Goal: Transaction & Acquisition: Purchase product/service

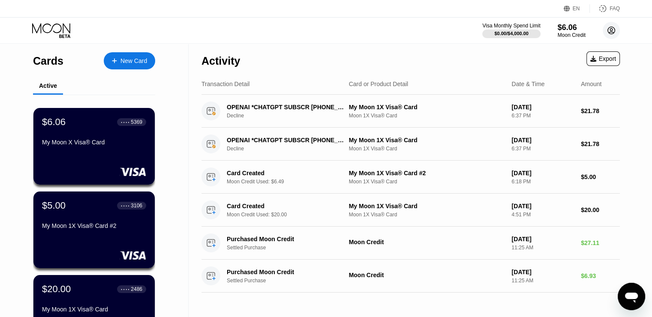
click at [613, 33] on icon at bounding box center [611, 30] width 5 height 5
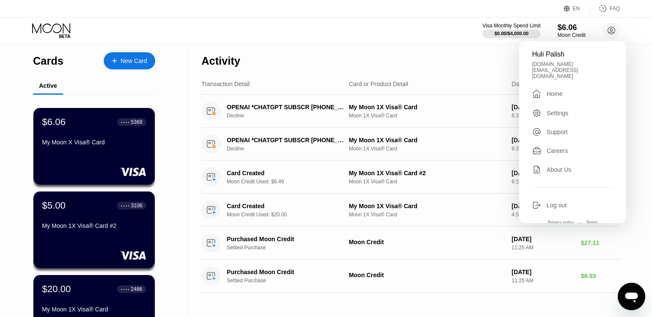
click at [566, 77] on div "Huli Palish gtav.ru@gmail.com  Home Settings Support Careers About Us Log out …" at bounding box center [572, 132] width 107 height 182
click at [557, 90] on div "Home" at bounding box center [554, 93] width 16 height 7
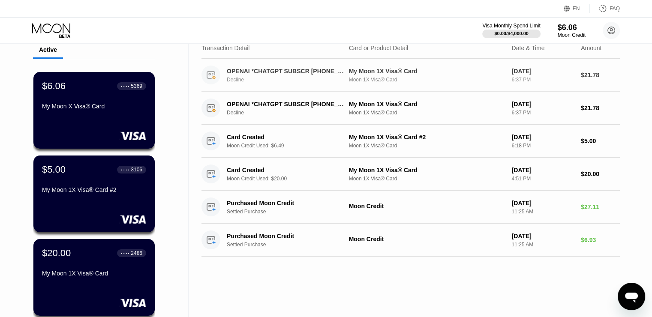
scroll to position [37, 0]
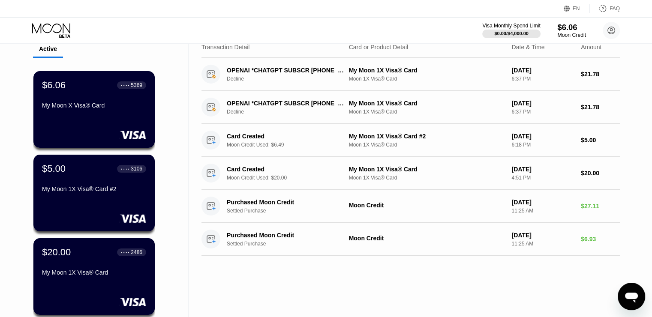
click at [572, 23] on div "$6.06" at bounding box center [571, 27] width 29 height 9
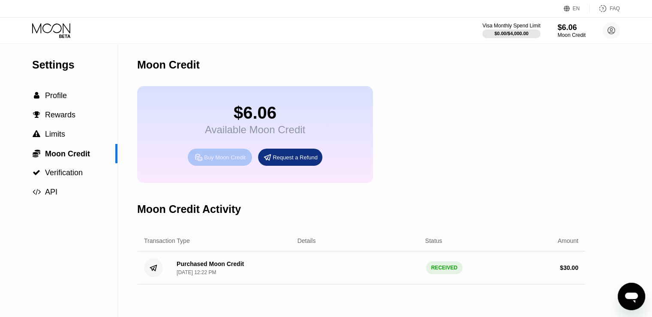
click at [229, 166] on div "Buy Moon Credit" at bounding box center [220, 157] width 64 height 17
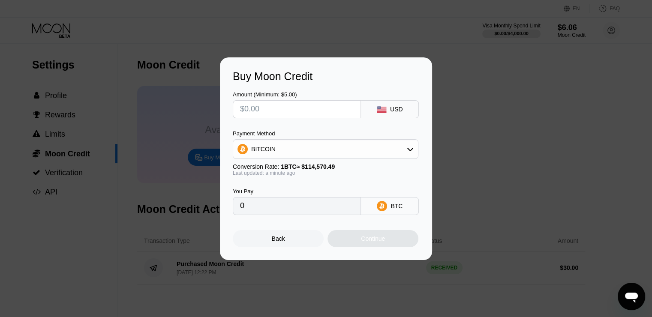
click at [291, 111] on input "text" at bounding box center [297, 109] width 114 height 17
type input "$15"
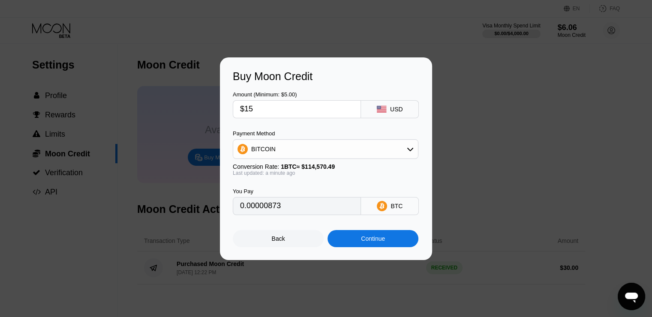
type input "0.00013093"
type input "$157"
type input "0.00137034"
type input "$1572"
type input "0.01372082"
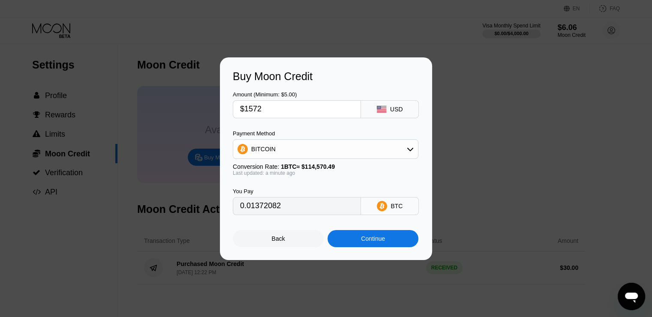
type input "$157"
type input "0.00137034"
type input "$15"
type input "0.00013093"
type input "$15.7"
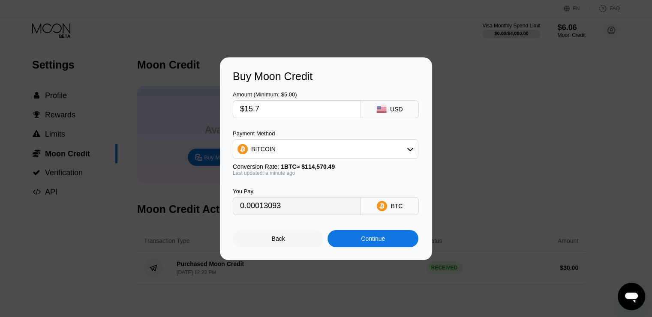
type input "0.00013704"
type input "$15.72"
type input "0.00013721"
type input "$15.72"
click at [406, 146] on div "BITCOIN" at bounding box center [325, 149] width 185 height 17
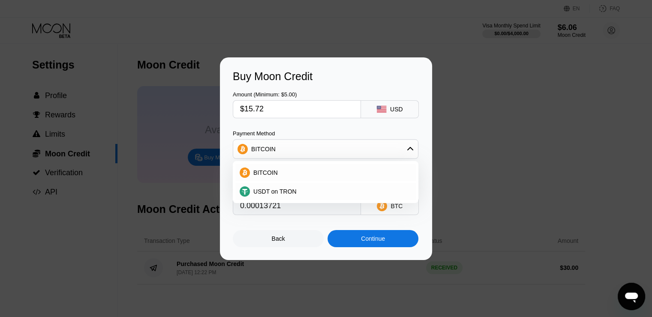
click at [406, 146] on div "BITCOIN" at bounding box center [325, 149] width 185 height 17
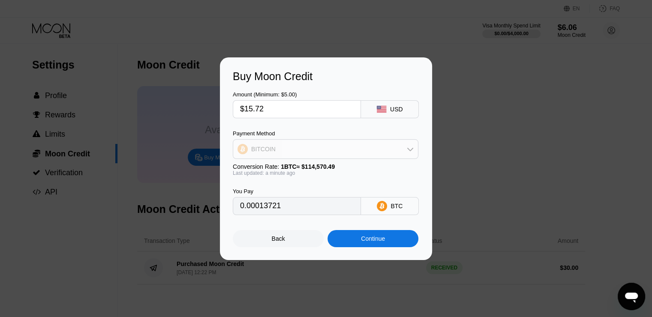
click at [406, 146] on div "BITCOIN" at bounding box center [325, 149] width 185 height 17
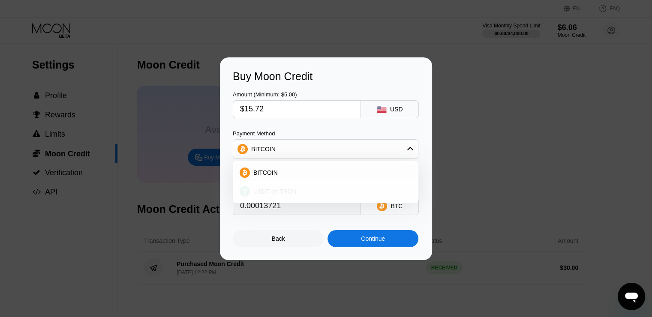
click at [395, 187] on div "USDT on TRON" at bounding box center [325, 191] width 180 height 17
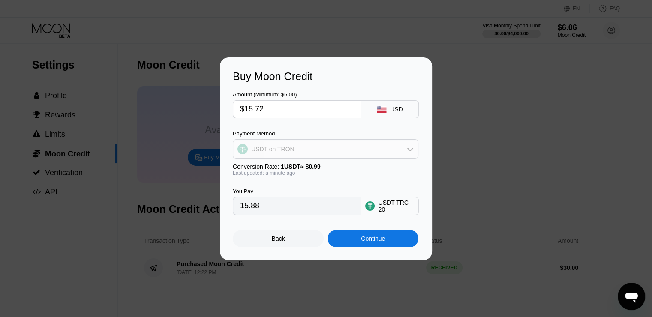
click at [392, 145] on div "USDT on TRON" at bounding box center [325, 149] width 185 height 17
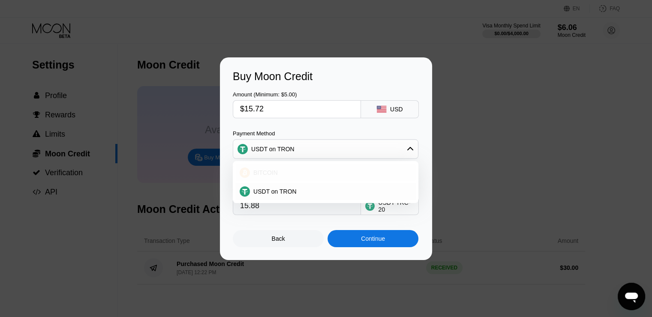
click at [387, 165] on div "BITCOIN" at bounding box center [325, 172] width 180 height 17
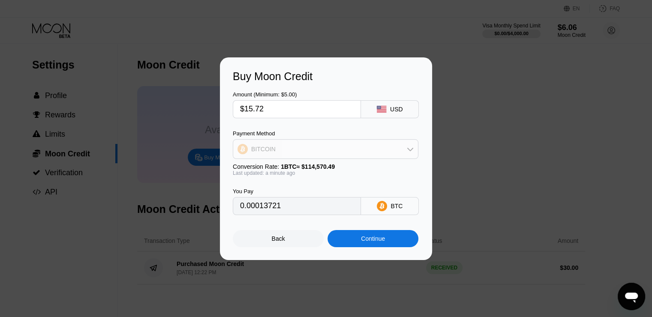
click at [386, 150] on div "BITCOIN" at bounding box center [325, 149] width 185 height 17
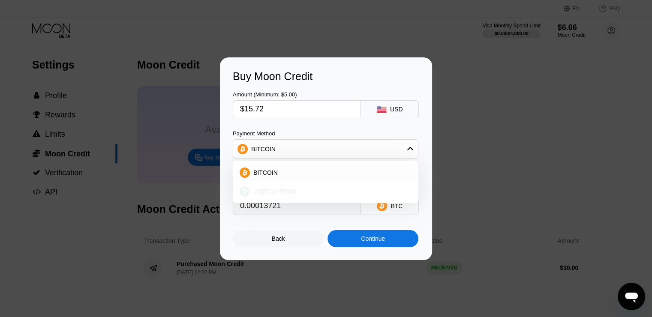
click at [387, 190] on div "USDT on TRON" at bounding box center [331, 191] width 162 height 7
type input "15.88"
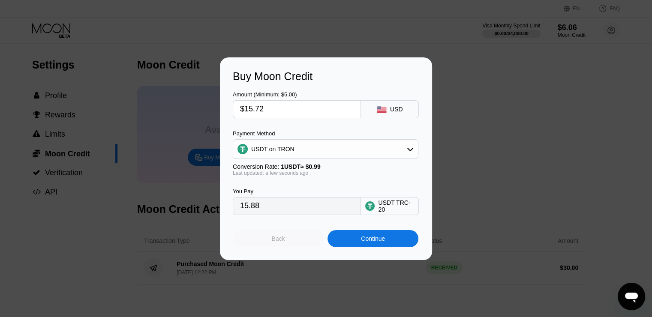
click at [284, 237] on div "Back" at bounding box center [278, 238] width 91 height 17
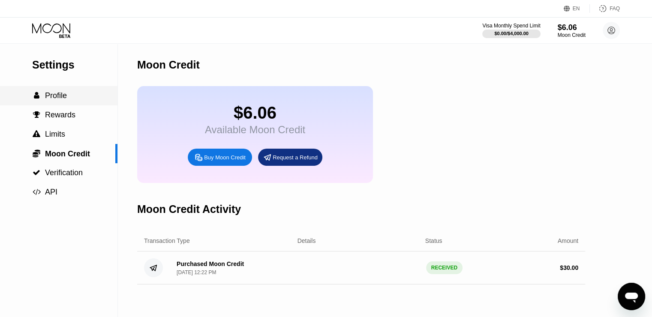
click at [72, 100] on div " Profile" at bounding box center [58, 95] width 117 height 9
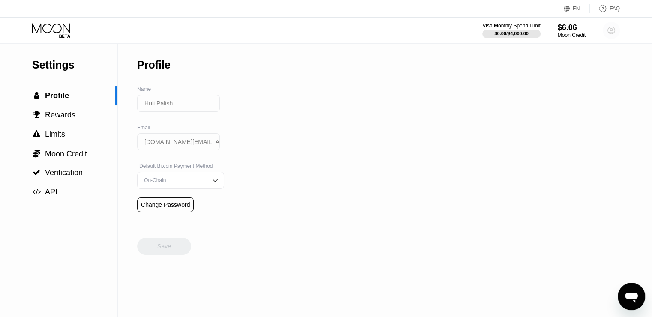
click at [612, 36] on circle at bounding box center [611, 30] width 17 height 17
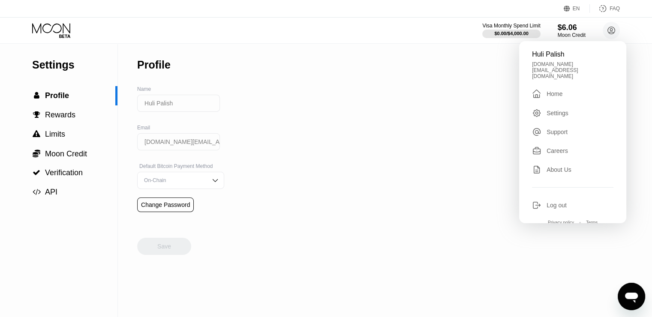
click at [579, 89] on div " Home" at bounding box center [572, 94] width 81 height 10
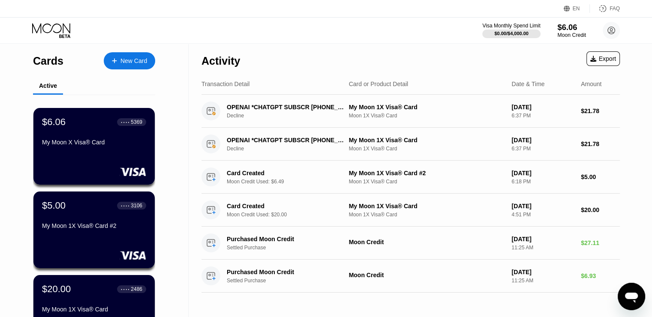
click at [567, 29] on div "$6.06" at bounding box center [571, 27] width 29 height 9
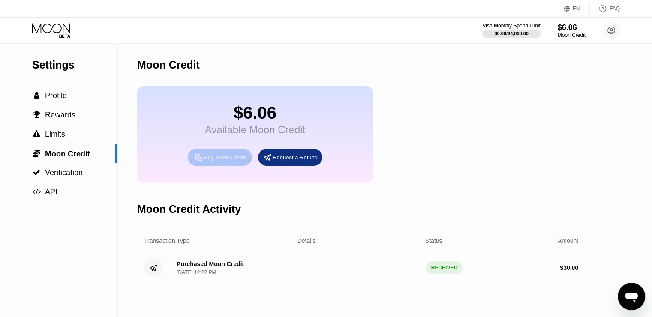
click at [238, 161] on div "Buy Moon Credit" at bounding box center [225, 157] width 42 height 7
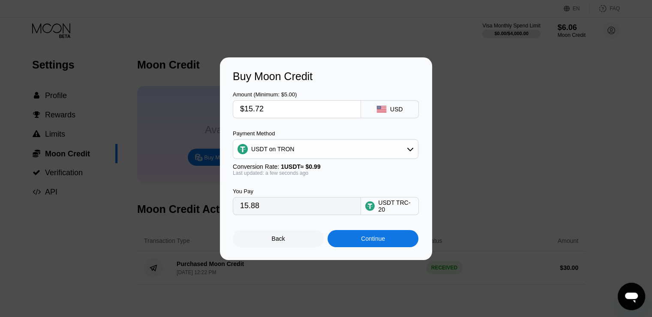
click at [302, 114] on input "$15.72" at bounding box center [297, 109] width 114 height 17
type input "$15.7"
type input "15.86"
type input "$15."
type input "15.15"
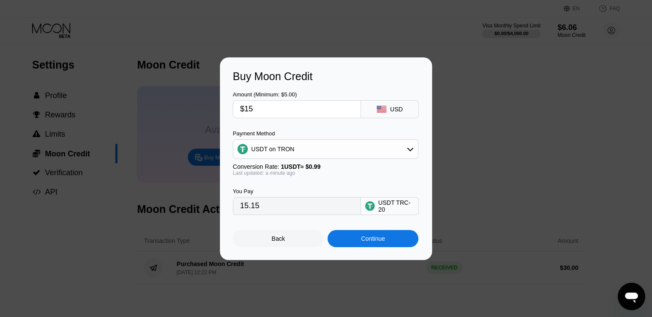
type input "$1"
type input "1.01"
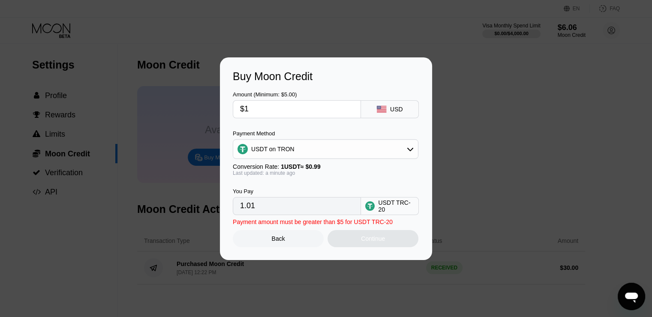
type input "$16"
type input "16.16"
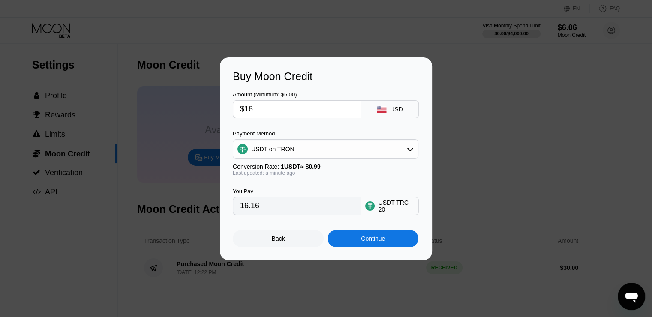
type input "$16.5"
type input "16.67"
type input "$16."
type input "16.16"
type input "$16.3"
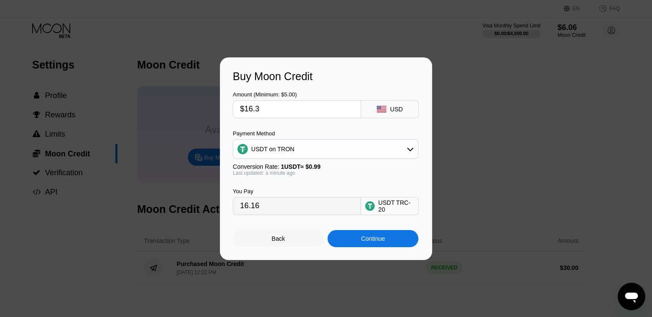
type input "16.46"
type input "$16.33"
type input "16.49"
type input "$16.3"
type input "16.46"
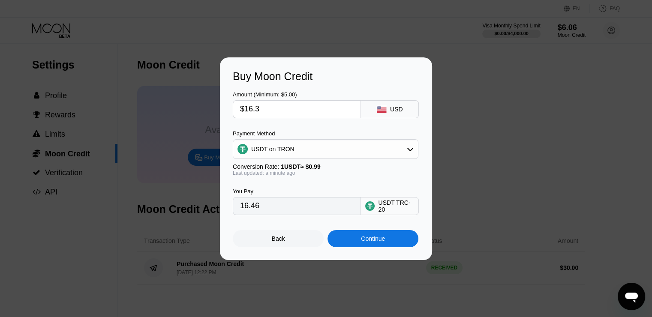
type input "$16.34"
type input "16.51"
type input "$16.3"
type input "16.46"
type input "$16.33"
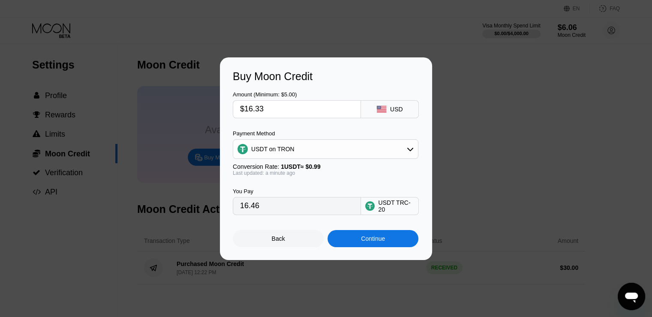
type input "16.49"
type input "$16.3"
type input "16.46"
type input "$16."
type input "16.16"
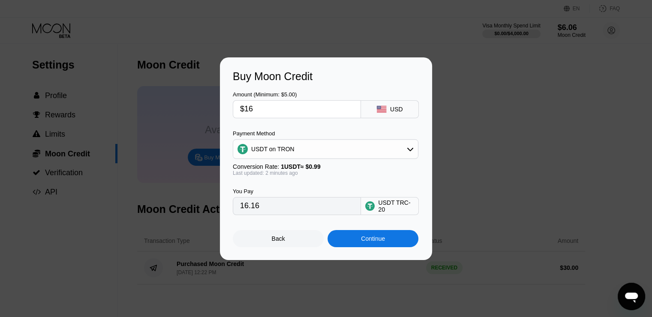
type input "$1"
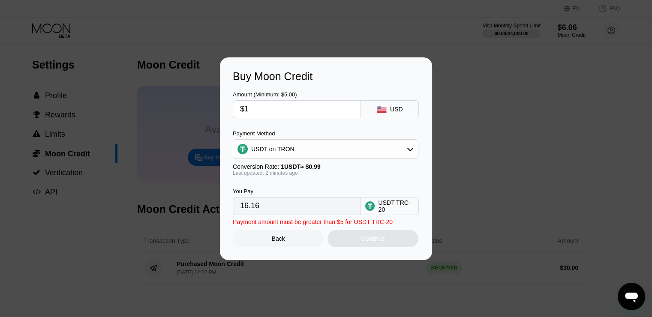
type input "1.01"
type input "$15"
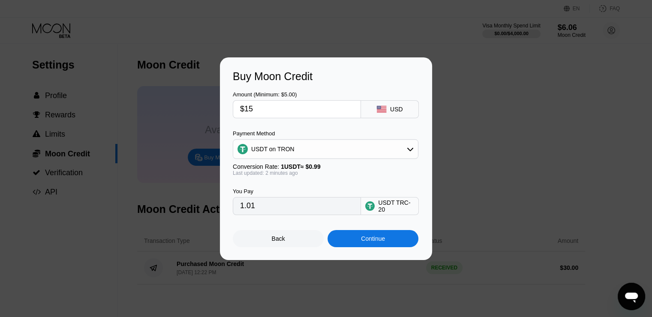
type input "15.15"
type input "$15.7"
type input "15.86"
type input "$15.72"
type input "15.88"
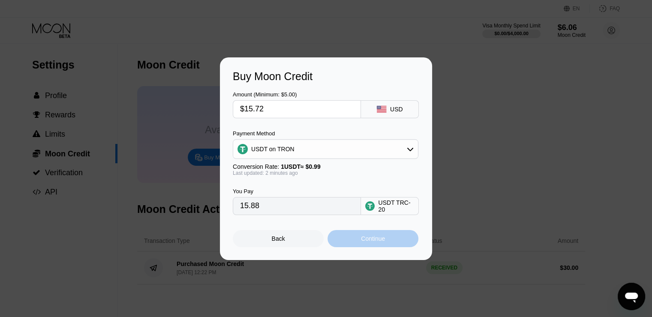
click at [394, 239] on div "Continue" at bounding box center [372, 238] width 91 height 17
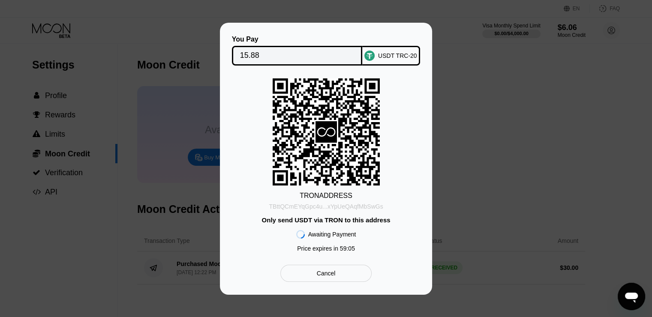
click at [352, 204] on div "TBttQCmEYqGpc4u...xYpUeQAqfMbSwGs" at bounding box center [326, 206] width 114 height 7
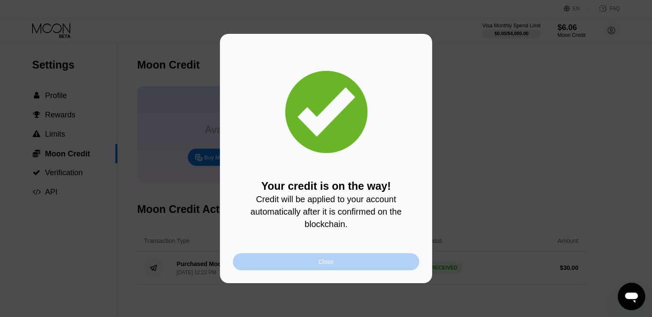
click at [338, 261] on div "Close" at bounding box center [326, 261] width 186 height 17
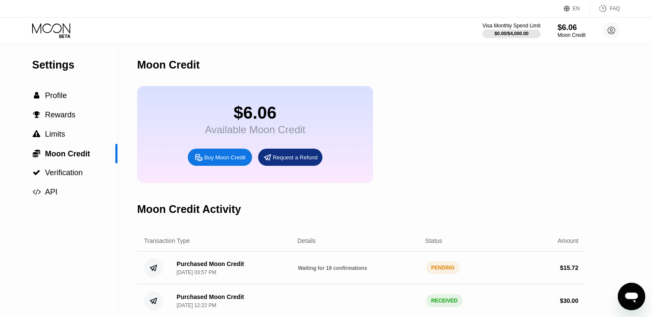
drag, startPoint x: 290, startPoint y: 279, endPoint x: 374, endPoint y: 278, distance: 84.4
click at [374, 278] on div "Purchased Moon Credit Aug 19, 2025, 03:57 PM Waiting for 19 confirmations PENDI…" at bounding box center [361, 268] width 448 height 33
drag, startPoint x: 374, startPoint y: 278, endPoint x: 305, endPoint y: 272, distance: 69.3
click at [305, 272] on div "Purchased Moon Credit Aug 19, 2025, 03:57 PM Waiting for 19 confirmations PENDI…" at bounding box center [361, 268] width 448 height 33
drag, startPoint x: 303, startPoint y: 278, endPoint x: 382, endPoint y: 279, distance: 78.4
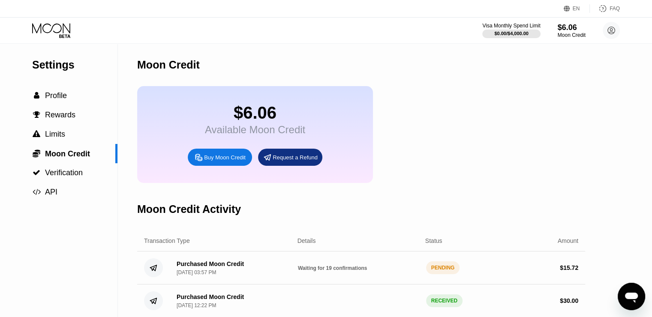
click at [382, 271] on div "Waiting for 19 confirmations" at bounding box center [358, 267] width 121 height 7
click at [567, 271] on div "$ 15.72" at bounding box center [569, 267] width 18 height 7
click at [608, 31] on icon at bounding box center [611, 30] width 7 height 7
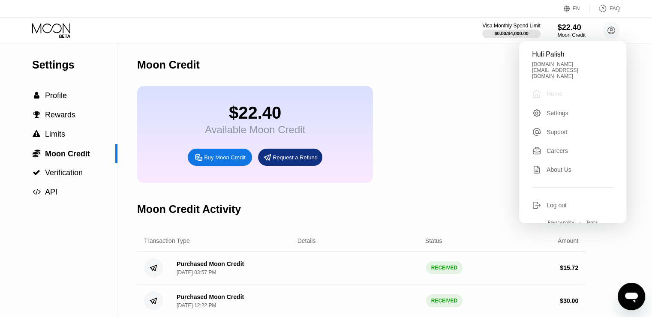
click at [575, 89] on div " Home" at bounding box center [572, 94] width 81 height 10
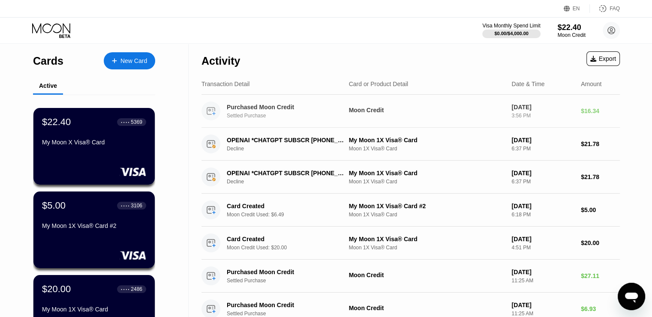
click at [600, 118] on div "Purchased Moon Credit Settled Purchase Moon Credit Aug 19, 2025 3:56 PM $16.34" at bounding box center [410, 111] width 418 height 33
click at [121, 134] on div "$22.40 ● ● ● ● 5369 My Moon X Visa® Card" at bounding box center [94, 132] width 105 height 33
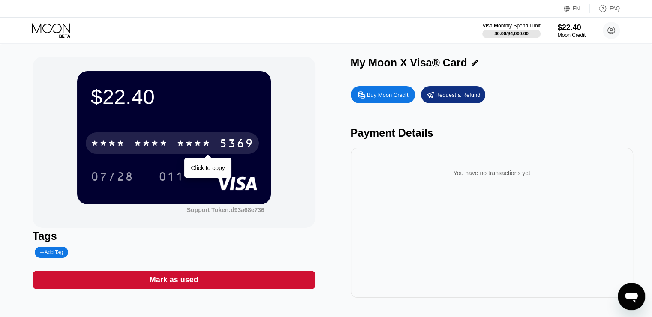
click at [199, 153] on div "* * * * * * * * * * * * 5369" at bounding box center [172, 142] width 173 height 21
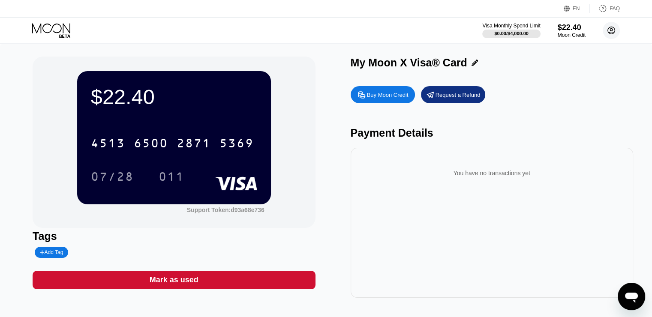
click at [603, 28] on icon at bounding box center [611, 30] width 17 height 17
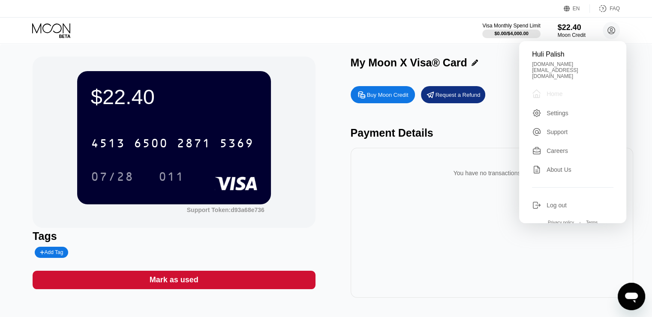
click at [545, 89] on div "" at bounding box center [539, 94] width 15 height 10
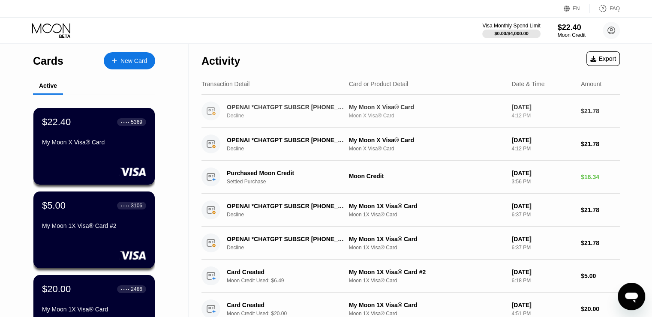
click at [373, 105] on div "My Moon X Visa® Card" at bounding box center [427, 107] width 156 height 7
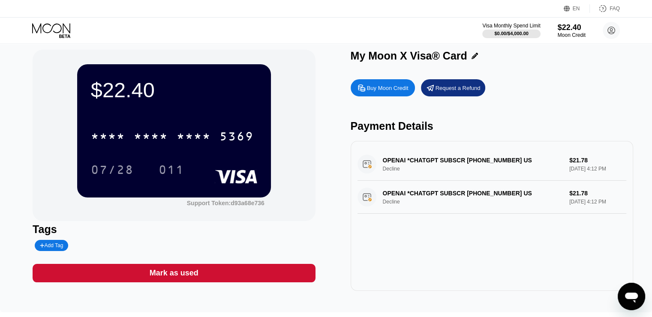
scroll to position [6, 0]
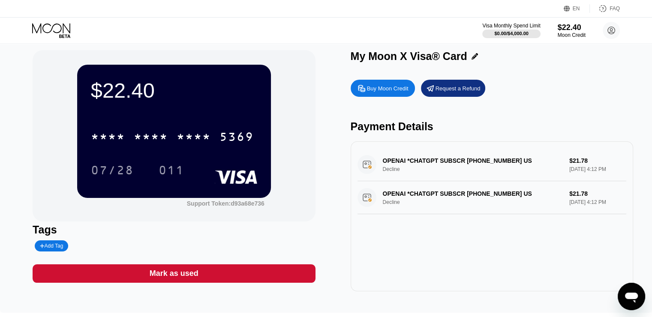
click at [55, 29] on icon at bounding box center [52, 30] width 40 height 15
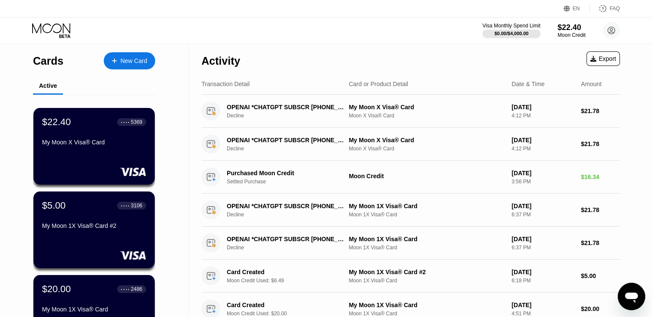
click at [46, 20] on div "Visa Monthly Spend Limit $0.00 / $4,000.00 $22.40 Moon Credit Huli Palish [DOMA…" at bounding box center [326, 31] width 652 height 26
click at [134, 62] on div "New Card" at bounding box center [133, 60] width 27 height 7
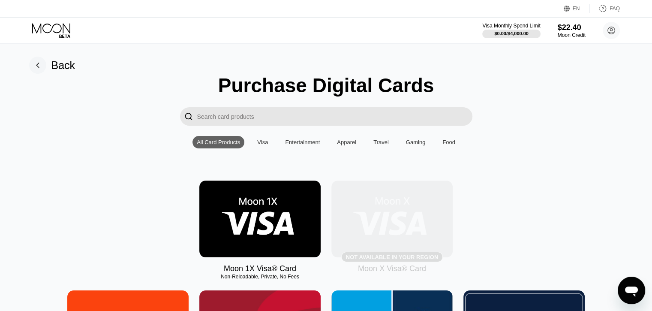
click at [399, 260] on div "Not available in your region" at bounding box center [392, 257] width 92 height 6
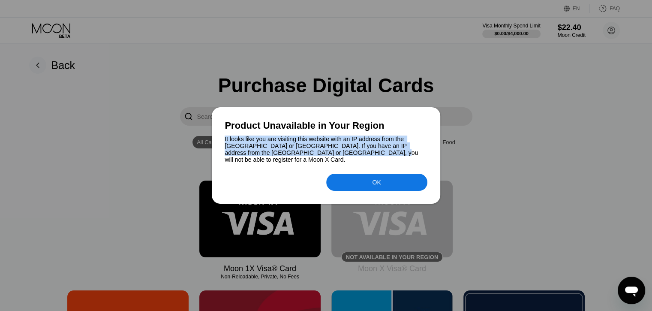
drag, startPoint x: 324, startPoint y: 159, endPoint x: 224, endPoint y: 141, distance: 101.3
click at [224, 142] on div "Product Unavailable in Your Region It looks like you are visiting this website …" at bounding box center [326, 155] width 228 height 96
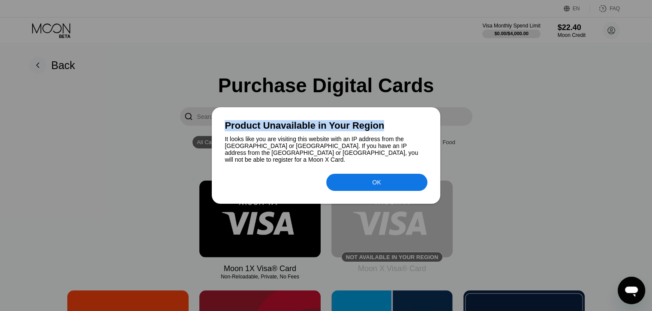
drag, startPoint x: 0, startPoint y: 0, endPoint x: 216, endPoint y: 123, distance: 249.2
click at [216, 123] on div "Product Unavailable in Your Region It looks like you are visiting this website …" at bounding box center [326, 155] width 228 height 96
click at [403, 179] on div "OK" at bounding box center [376, 182] width 101 height 17
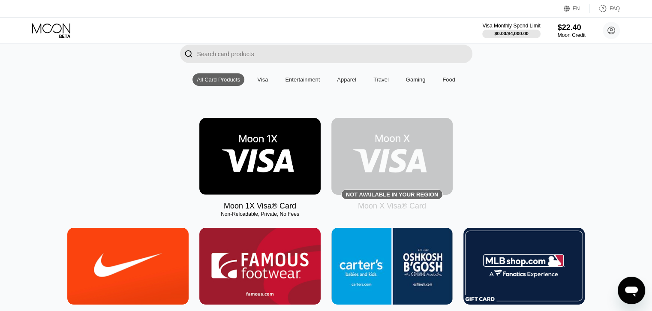
scroll to position [51, 0]
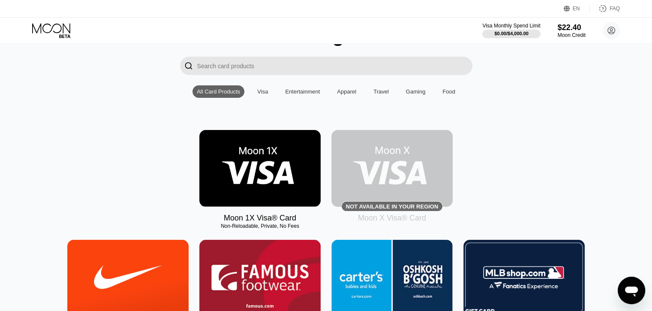
click at [295, 182] on img at bounding box center [259, 168] width 121 height 77
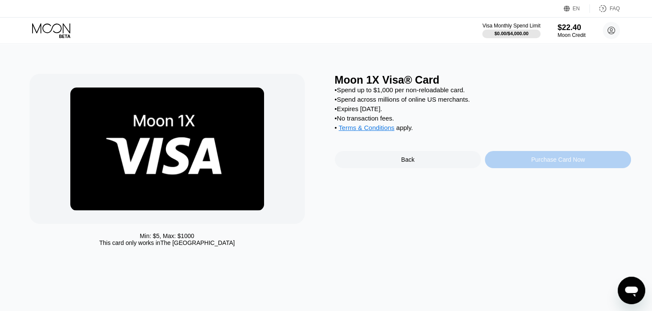
click at [515, 168] on div "Purchase Card Now" at bounding box center [558, 159] width 146 height 17
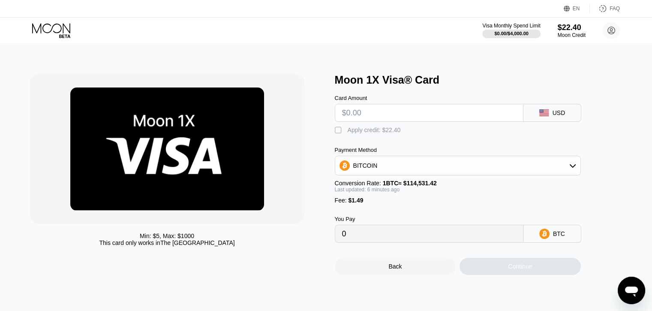
click at [471, 113] on input "text" at bounding box center [429, 112] width 174 height 17
type input "$2"
type input "0.00003045"
type input "$21"
type input "0.00019622"
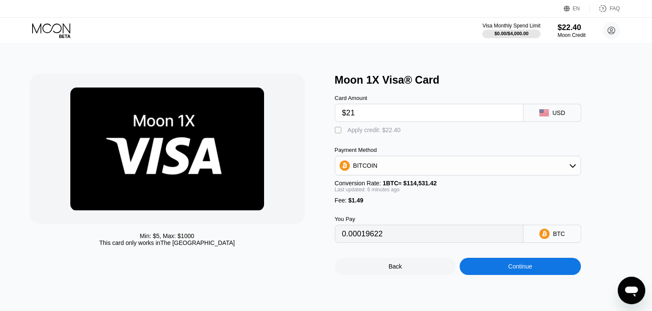
type input "$217"
type input "0.00190623"
type input "$2178"
type input "0.01901504"
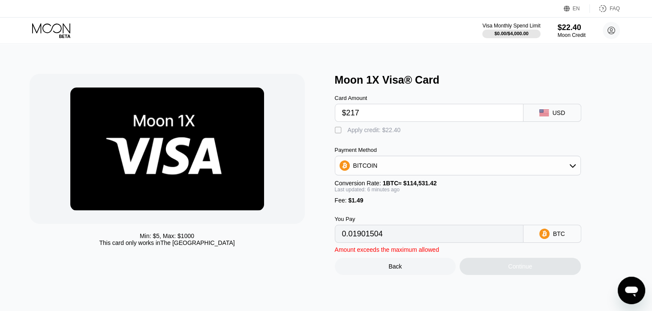
type input "$21"
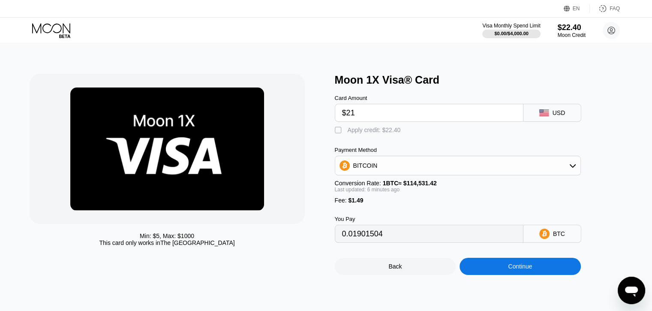
type input "0.00190623"
type input "$2"
type input "0.00003045"
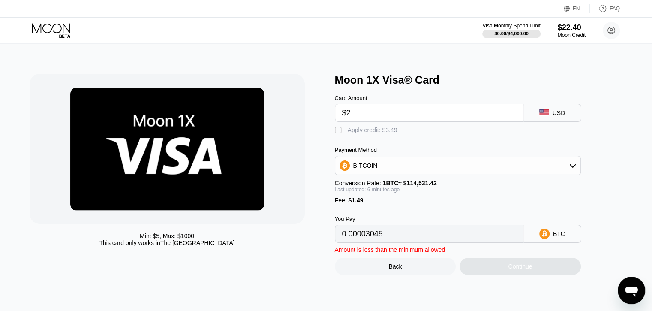
type input "$21"
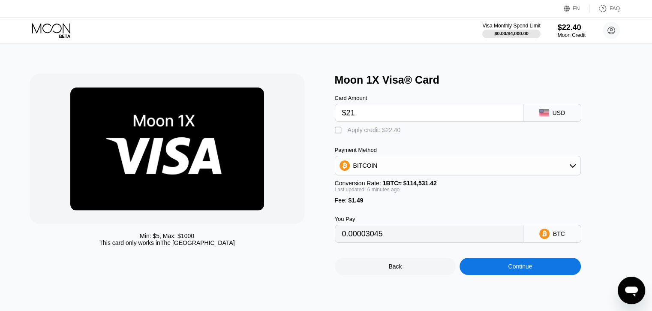
type input "0.00019622"
type input "$21.7"
type input "0.00020233"
type input "$21.78"
type input "0.00020302"
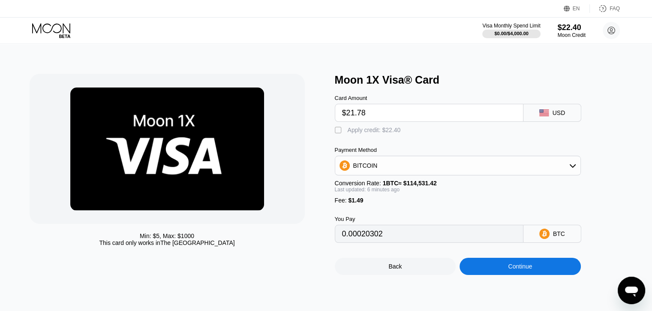
type input "$21.78"
click at [399, 174] on div "BITCOIN" at bounding box center [457, 165] width 245 height 17
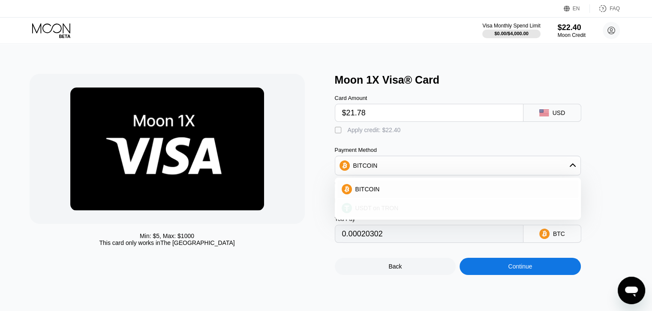
click at [392, 209] on span "USDT on TRON" at bounding box center [376, 207] width 43 height 7
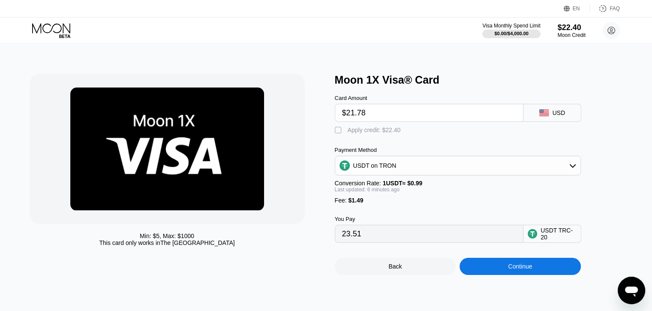
click at [343, 135] on div "" at bounding box center [339, 130] width 9 height 9
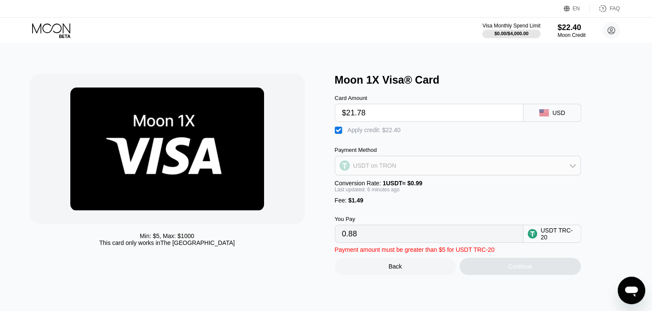
click at [368, 169] on div "USDT on TRON" at bounding box center [374, 165] width 43 height 7
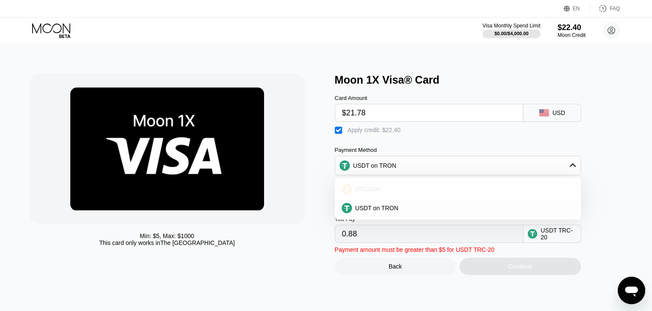
click at [367, 186] on div "BITCOIN" at bounding box center [457, 188] width 241 height 17
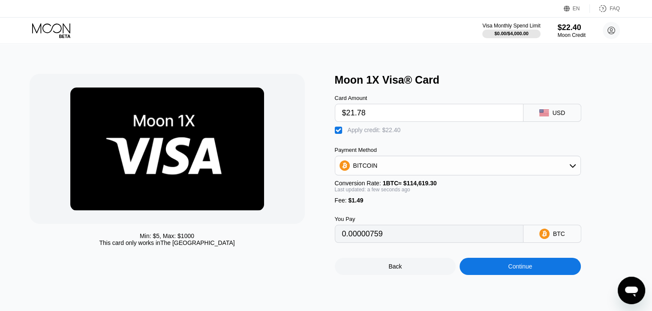
click at [341, 134] on div "" at bounding box center [339, 130] width 9 height 9
click at [341, 134] on div "" at bounding box center [339, 130] width 9 height 9
type input "0.00000759"
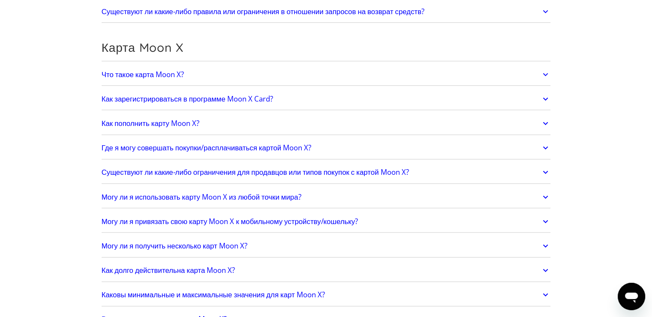
scroll to position [604, 0]
click at [543, 66] on icon at bounding box center [545, 73] width 10 height 15
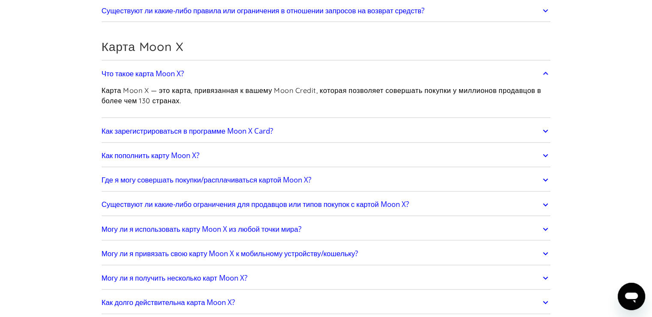
click at [543, 66] on icon at bounding box center [545, 73] width 10 height 15
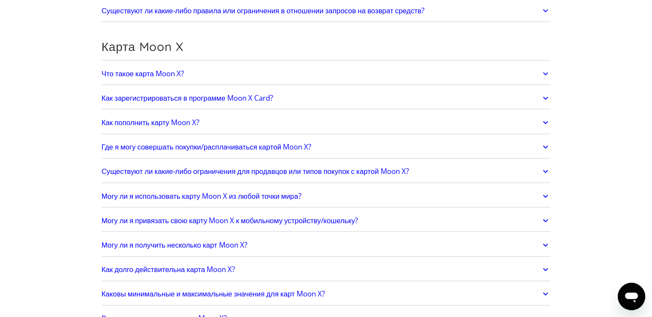
click at [543, 87] on div "Как зарегистрироваться в программе Moon X Card? Всё просто: Создайте учетную за…" at bounding box center [326, 98] width 449 height 22
click at [544, 146] on icon at bounding box center [545, 147] width 5 height 3
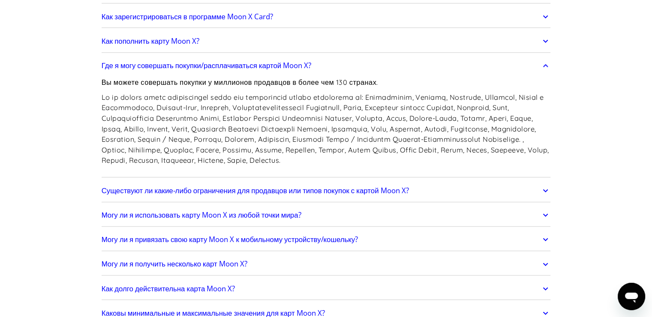
scroll to position [686, 0]
click at [519, 184] on link "Существуют ли какие-либо ограничения для продавцов или типов покупок с картой M…" at bounding box center [326, 191] width 449 height 18
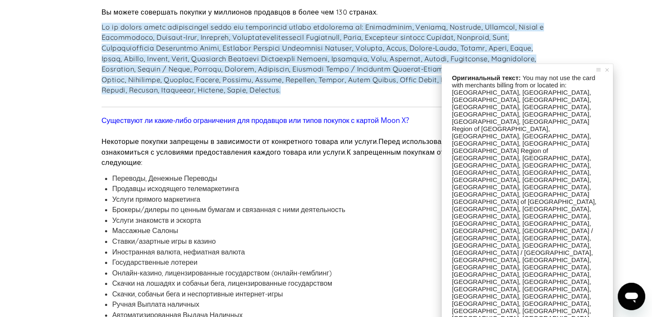
scroll to position [766, 0]
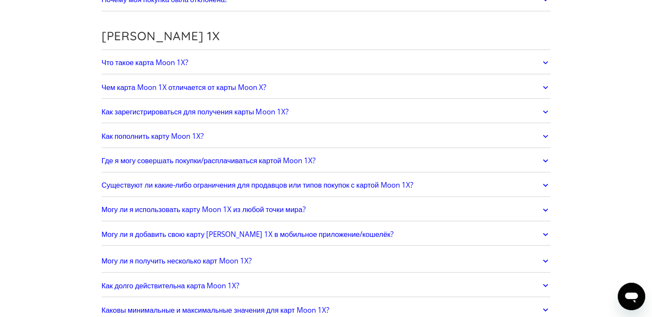
scroll to position [1352, 0]
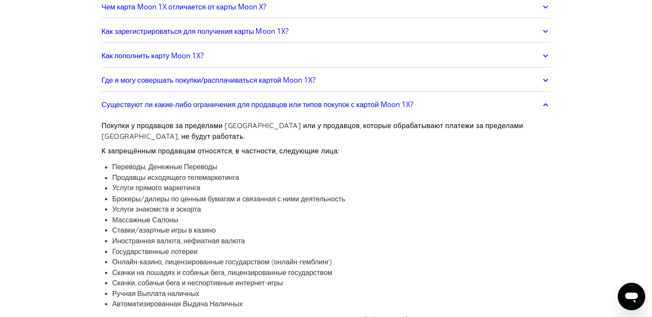
scroll to position [1430, 0]
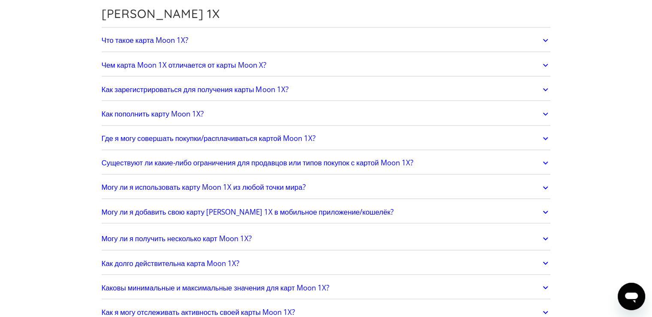
scroll to position [1371, 0]
click at [465, 56] on link "Чем карта Moon 1X отличается от карты Moon X?" at bounding box center [326, 65] width 449 height 18
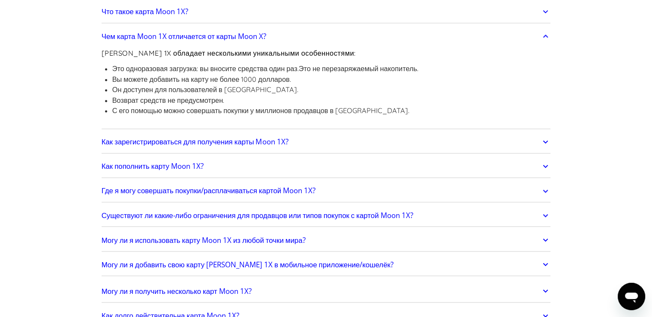
scroll to position [1409, 0]
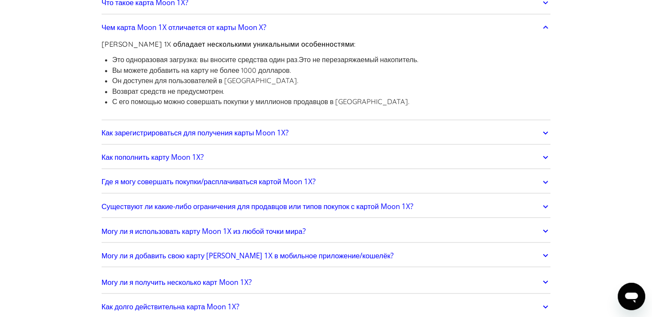
click at [315, 177] on ya-tr-span "Где я могу совершать покупки/расплачиваться картой Moon 1X?" at bounding box center [209, 182] width 214 height 10
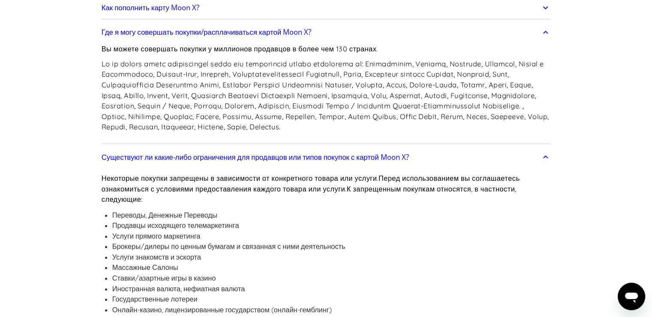
scroll to position [720, 0]
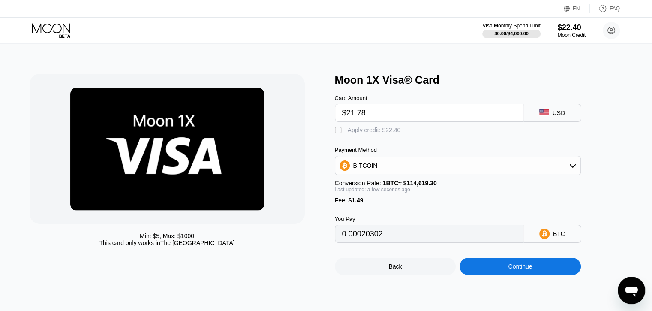
click at [341, 134] on div "" at bounding box center [339, 130] width 9 height 9
click at [341, 134] on div "" at bounding box center [339, 130] width 9 height 9
click at [381, 135] on div " Apply credit: $22.40" at bounding box center [370, 130] width 70 height 9
click at [381, 135] on div " Apply credit: $22.40" at bounding box center [370, 130] width 70 height 9
click at [381, 135] on div " Apply credit: $22.40" at bounding box center [370, 130] width 70 height 9
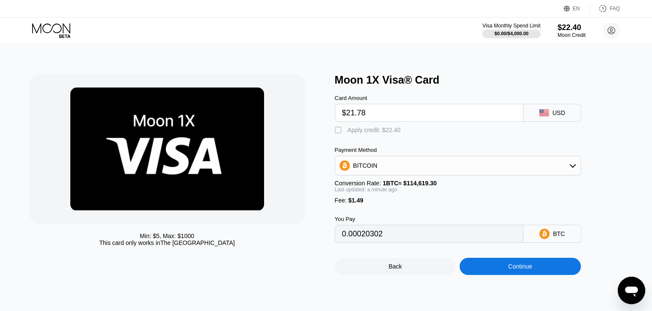
type input "0.00000759"
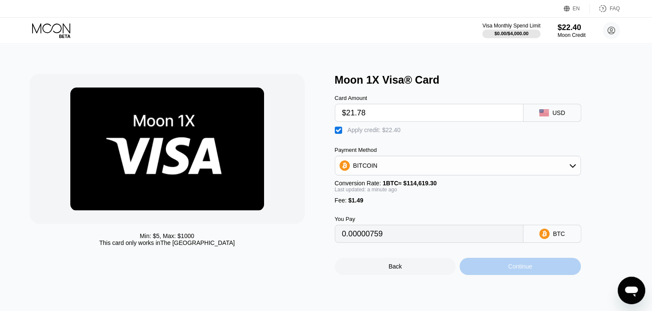
click at [531, 275] on div "Continue" at bounding box center [519, 266] width 121 height 17
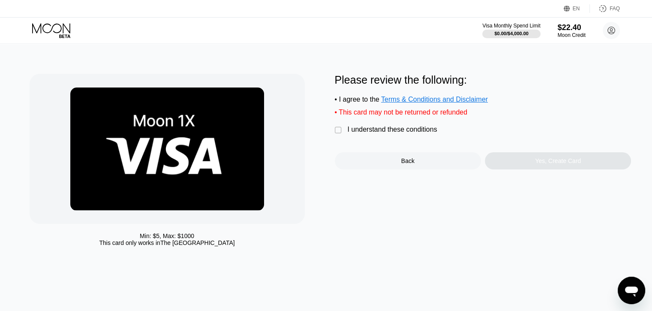
click at [415, 132] on div "I understand these conditions" at bounding box center [393, 130] width 90 height 8
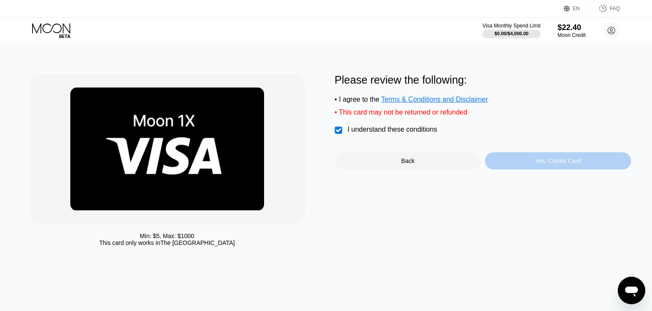
click at [529, 169] on div "Yes, Create Card" at bounding box center [558, 160] width 146 height 17
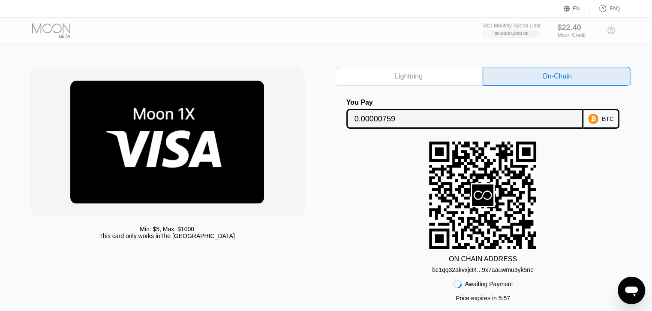
scroll to position [5, 0]
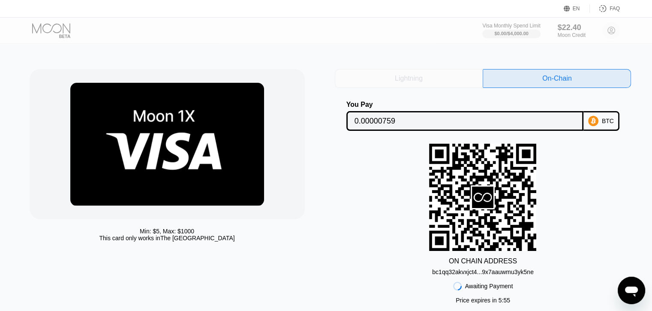
click at [471, 73] on div "Lightning" at bounding box center [409, 78] width 148 height 19
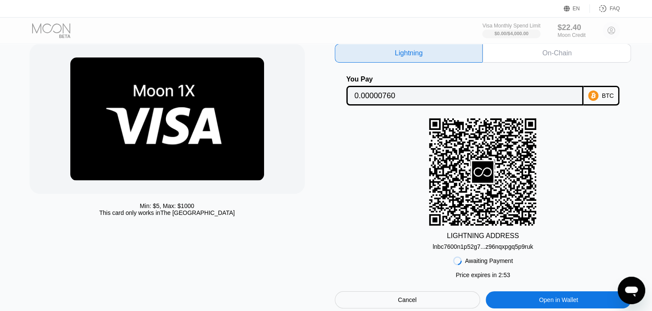
scroll to position [33, 0]
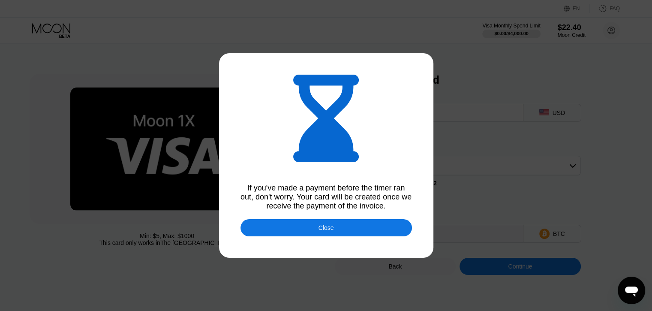
click at [370, 230] on div "Close" at bounding box center [325, 227] width 171 height 17
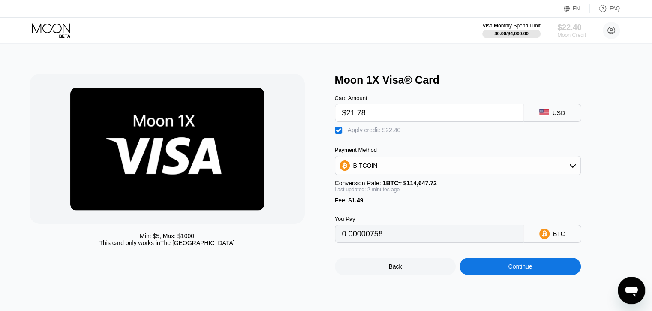
click at [569, 23] on div "$22.40" at bounding box center [571, 27] width 29 height 9
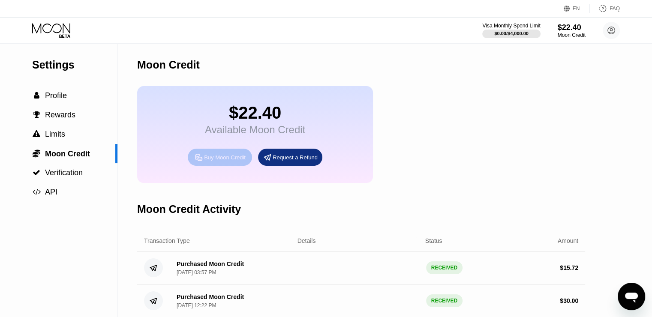
click at [223, 161] on div "Buy Moon Credit" at bounding box center [225, 157] width 42 height 7
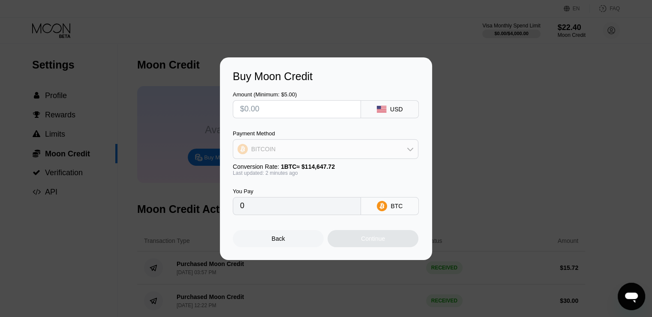
click at [358, 150] on div "BITCOIN" at bounding box center [325, 149] width 185 height 17
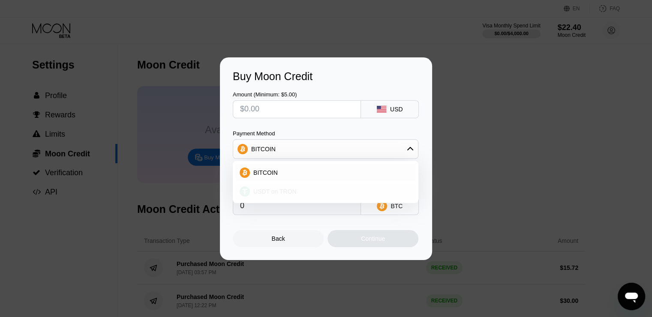
click at [291, 189] on span "USDT on TRON" at bounding box center [274, 191] width 43 height 7
type input "0.00"
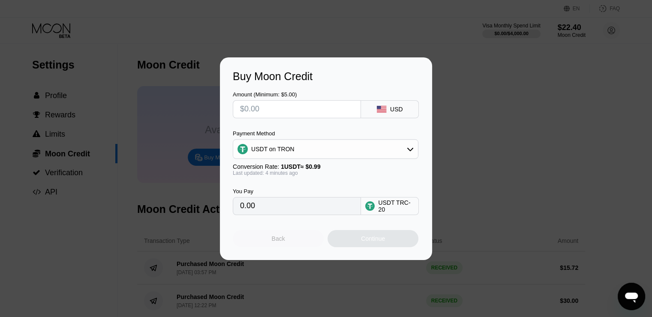
click at [303, 240] on div "Back" at bounding box center [278, 238] width 91 height 17
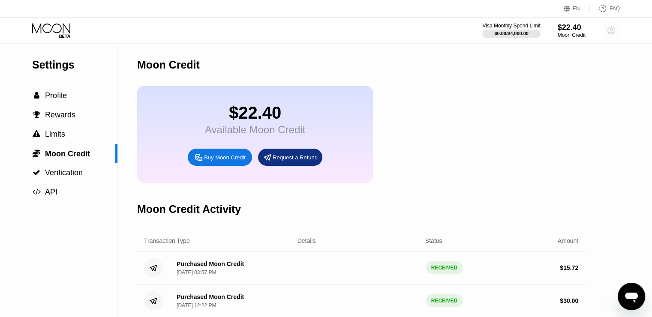
click at [607, 39] on icon at bounding box center [611, 30] width 17 height 17
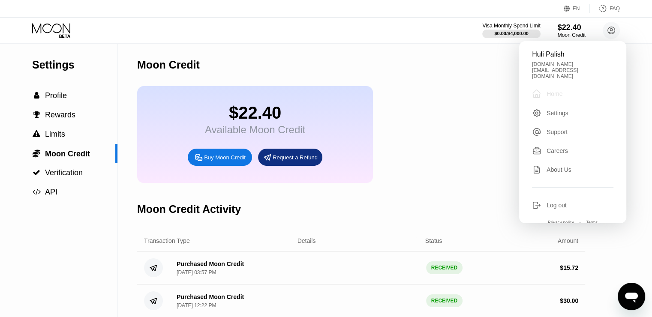
click at [577, 89] on div " Home" at bounding box center [572, 94] width 81 height 10
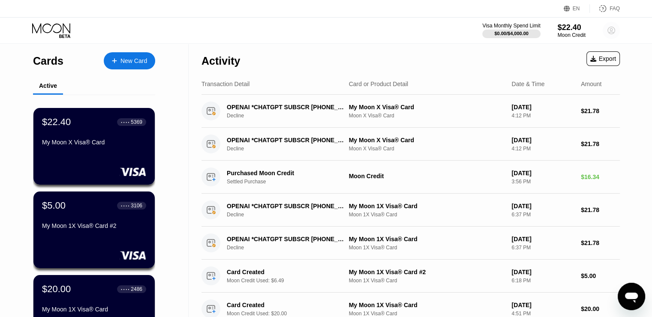
click at [615, 27] on circle at bounding box center [611, 30] width 17 height 17
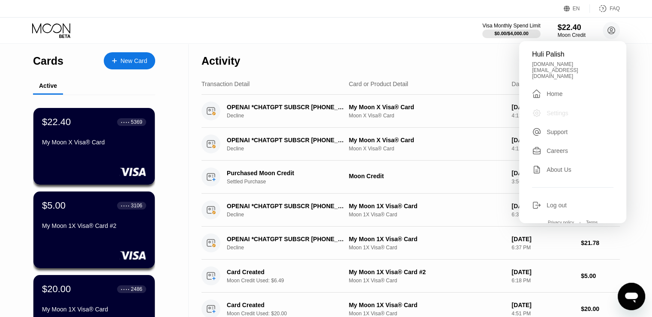
click at [561, 110] on div "Settings" at bounding box center [557, 113] width 22 height 7
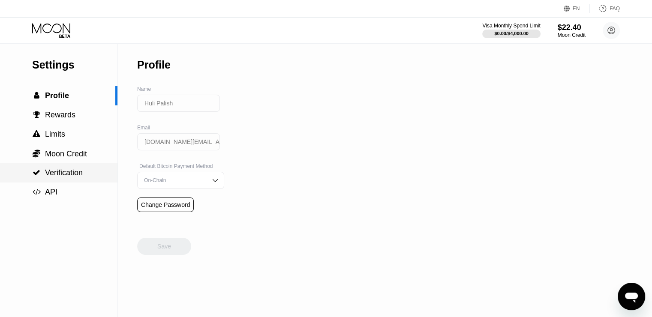
click at [84, 173] on div " Verification" at bounding box center [58, 172] width 117 height 9
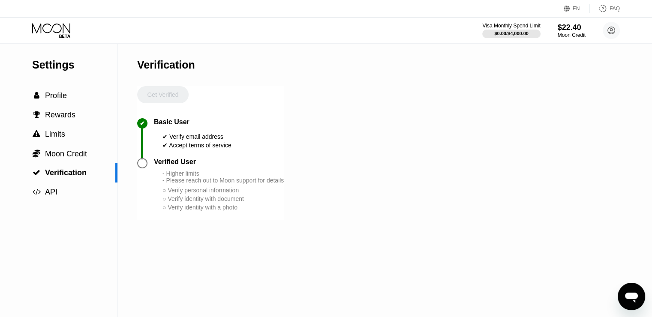
click at [163, 99] on div "Get Verified" at bounding box center [162, 102] width 51 height 32
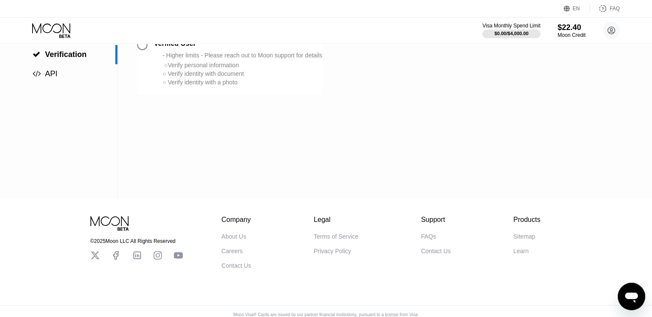
scroll to position [130, 0]
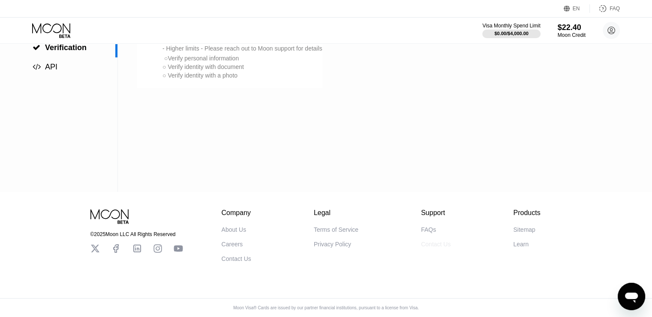
click at [440, 241] on ya-tr-span "Contact Us" at bounding box center [436, 244] width 30 height 7
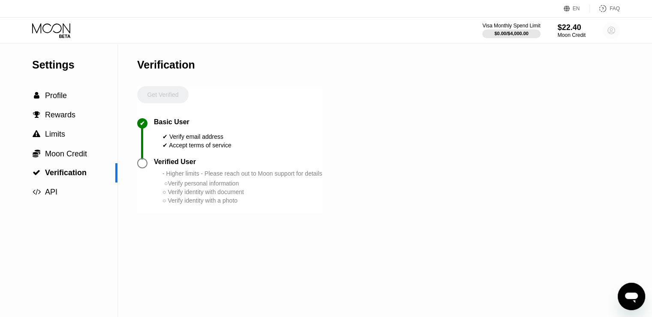
click at [616, 25] on circle at bounding box center [611, 30] width 17 height 17
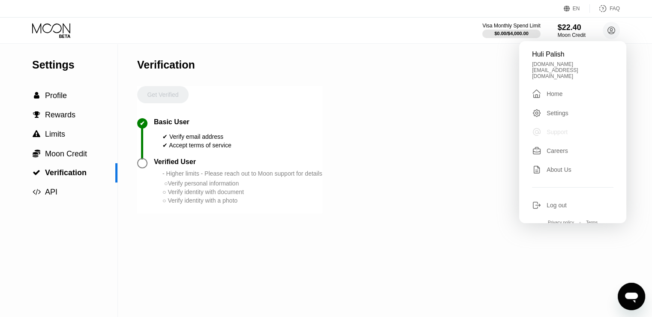
click at [558, 129] on ya-tr-span "Support" at bounding box center [556, 132] width 21 height 7
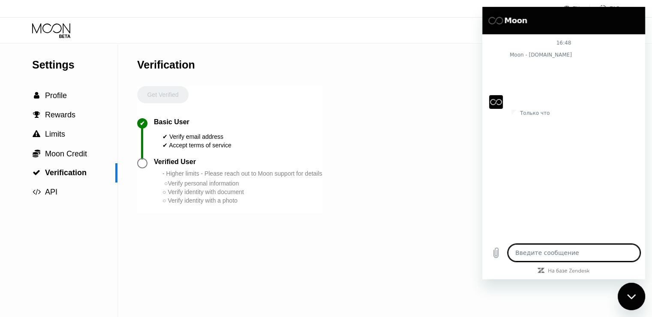
type textarea "x"
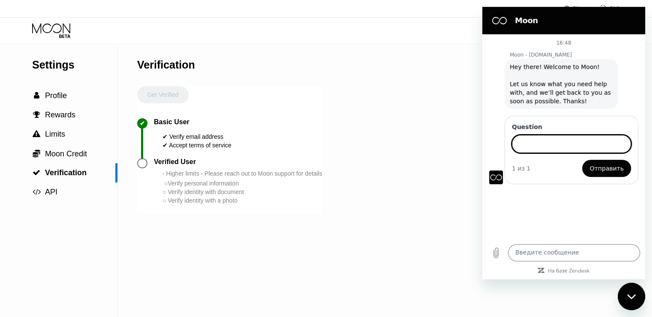
paste input "Hello, I tried to pay for chatgpt with a [CREDIT_CARD_NUMBER] card. Can you ple…"
type input "Hello, I tried to pay for chatgpt with a [CREDIT_CARD_NUMBER] card. Can you ple…"
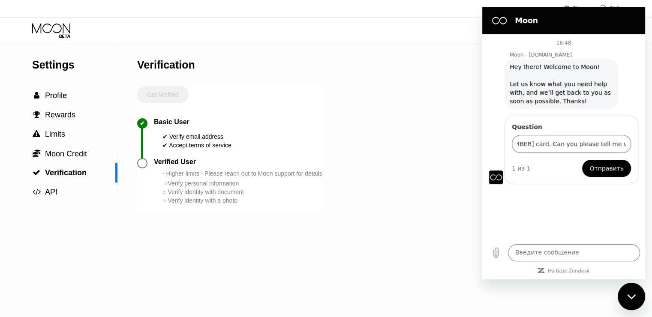
scroll to position [0, 0]
click at [608, 168] on span "Отправить" at bounding box center [606, 168] width 34 height 10
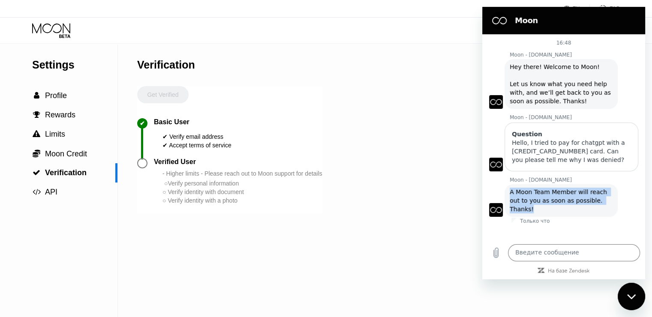
drag, startPoint x: 606, startPoint y: 202, endPoint x: 507, endPoint y: 190, distance: 99.7
click at [507, 190] on div "Moon - paywithmoon.com говорит: A Moon Team Member will reach out to you as soo…" at bounding box center [560, 200] width 113 height 33
click at [600, 195] on span "A Moon Team Member will reach out to you as soon as possible. Thanks!" at bounding box center [559, 201] width 99 height 24
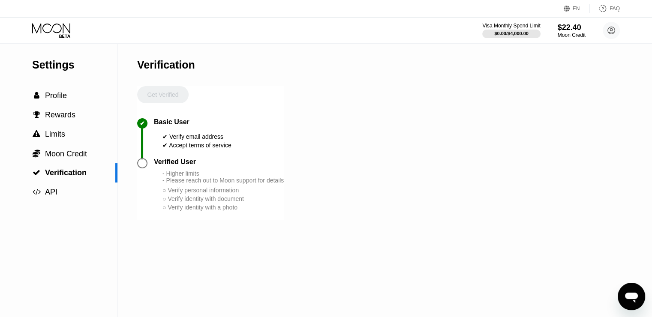
click at [633, 298] on icon "Открыть окно обмена сообщениями" at bounding box center [631, 298] width 13 height 10
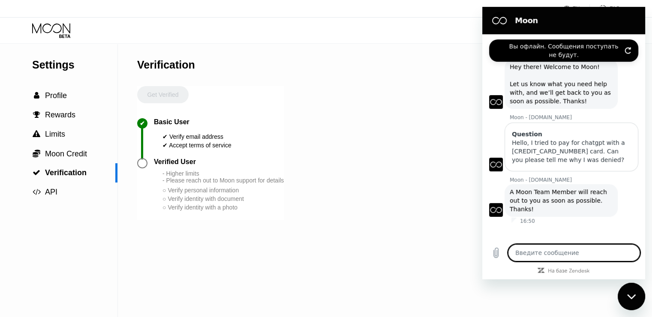
type textarea "x"
